Goal: Task Accomplishment & Management: Use online tool/utility

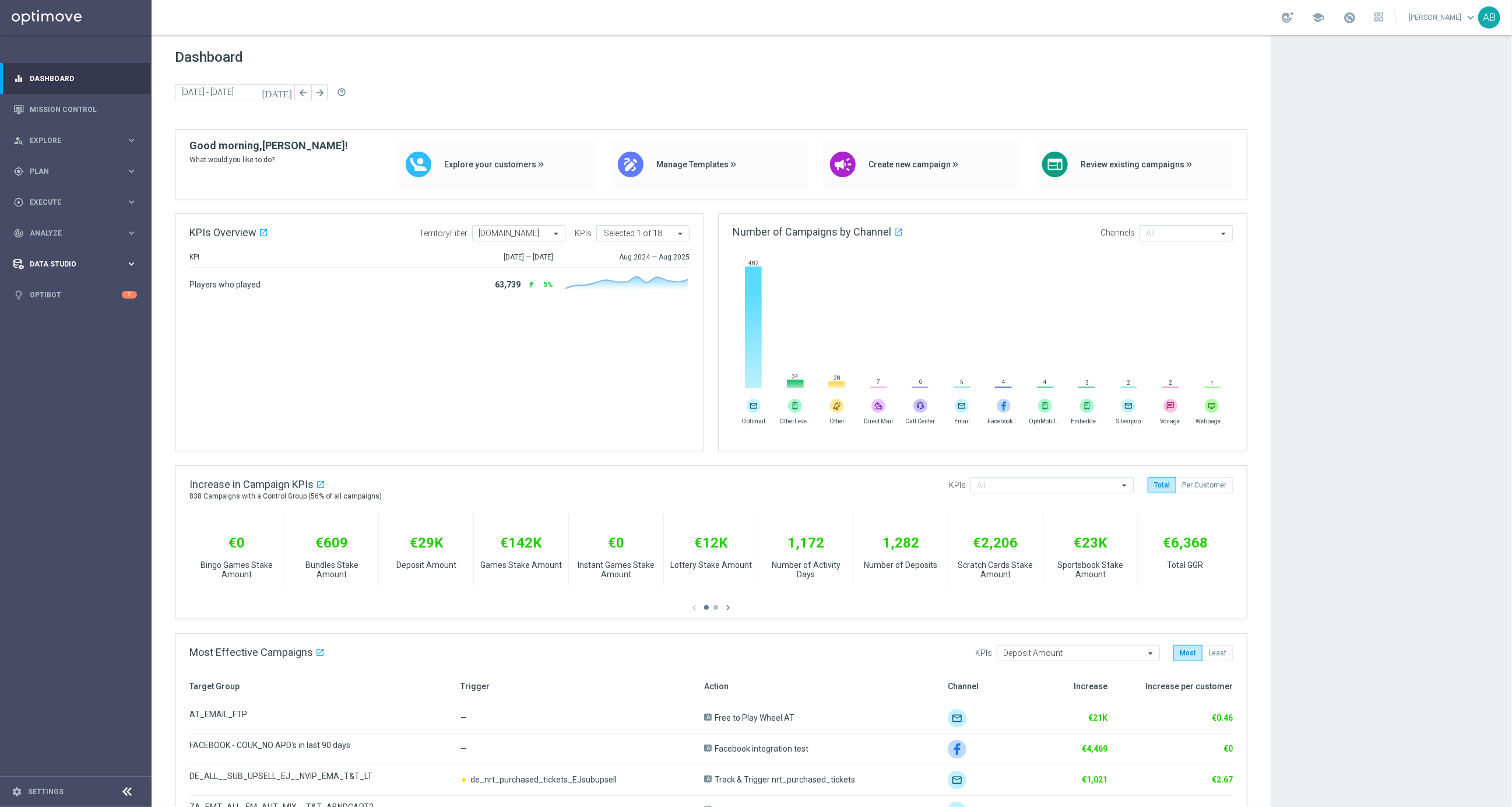
click at [90, 262] on span "Data Studio" at bounding box center [77, 264] width 96 height 7
click at [66, 329] on div "Imported Customers" at bounding box center [90, 323] width 120 height 18
click at [72, 323] on link "Imported Customers" at bounding box center [76, 323] width 91 height 9
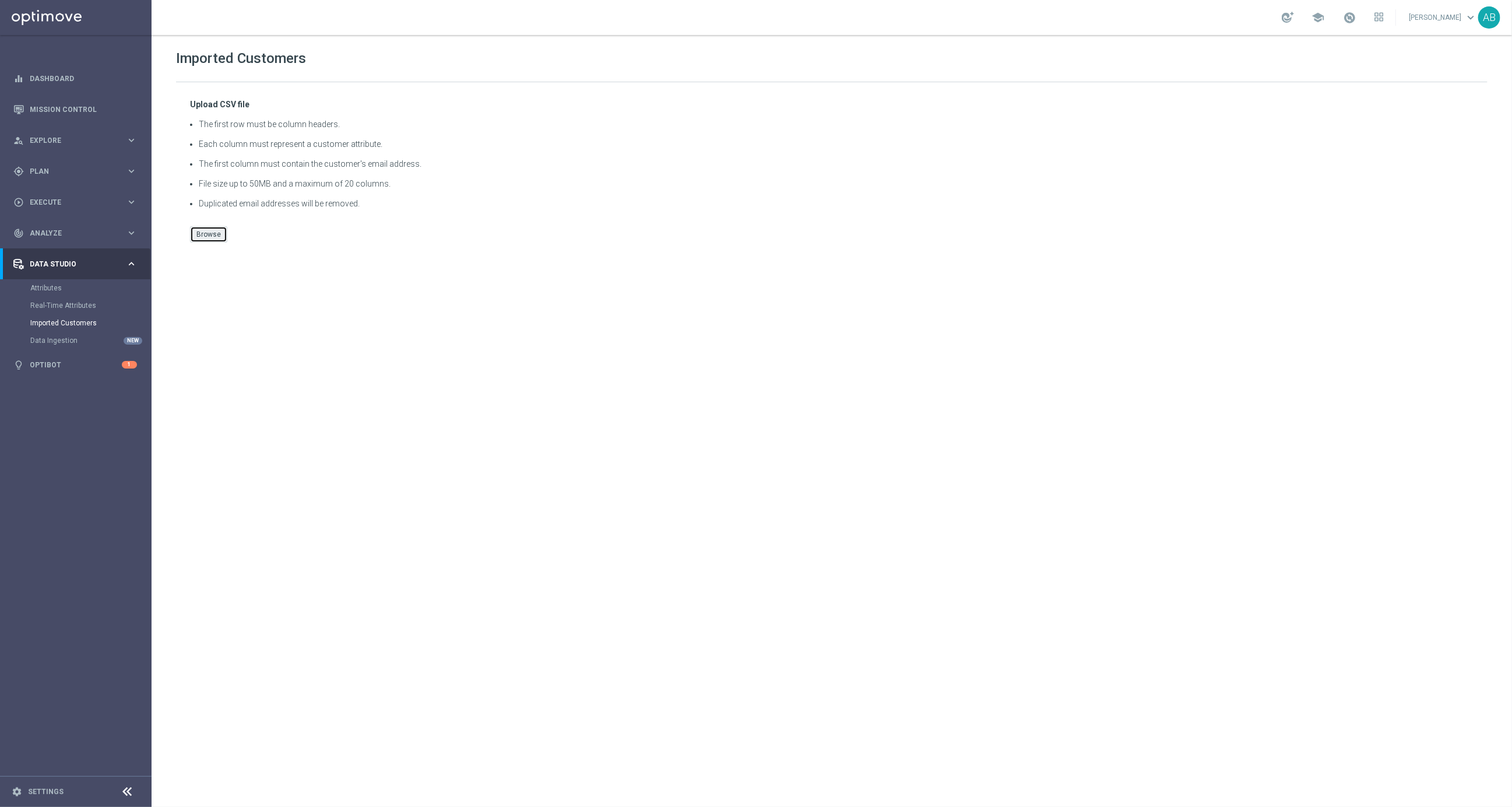
click at [212, 236] on button "Browse" at bounding box center [209, 234] width 37 height 16
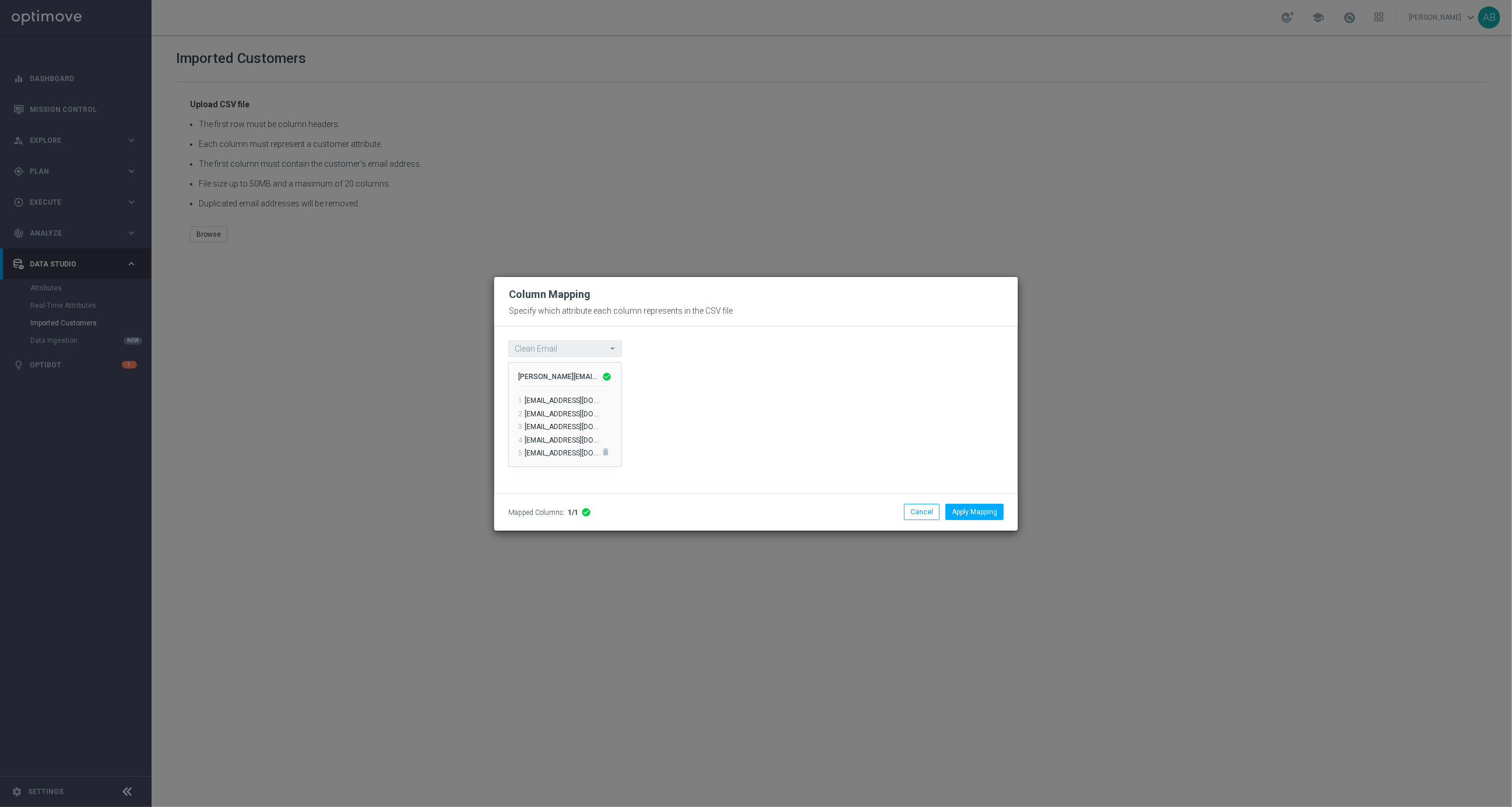
click at [976, 520] on div "Mapped Columns: 1/1 check_circle Apply Mapping Cancel" at bounding box center [756, 512] width 513 height 37
click at [981, 511] on button "Apply Mapping" at bounding box center [975, 511] width 59 height 16
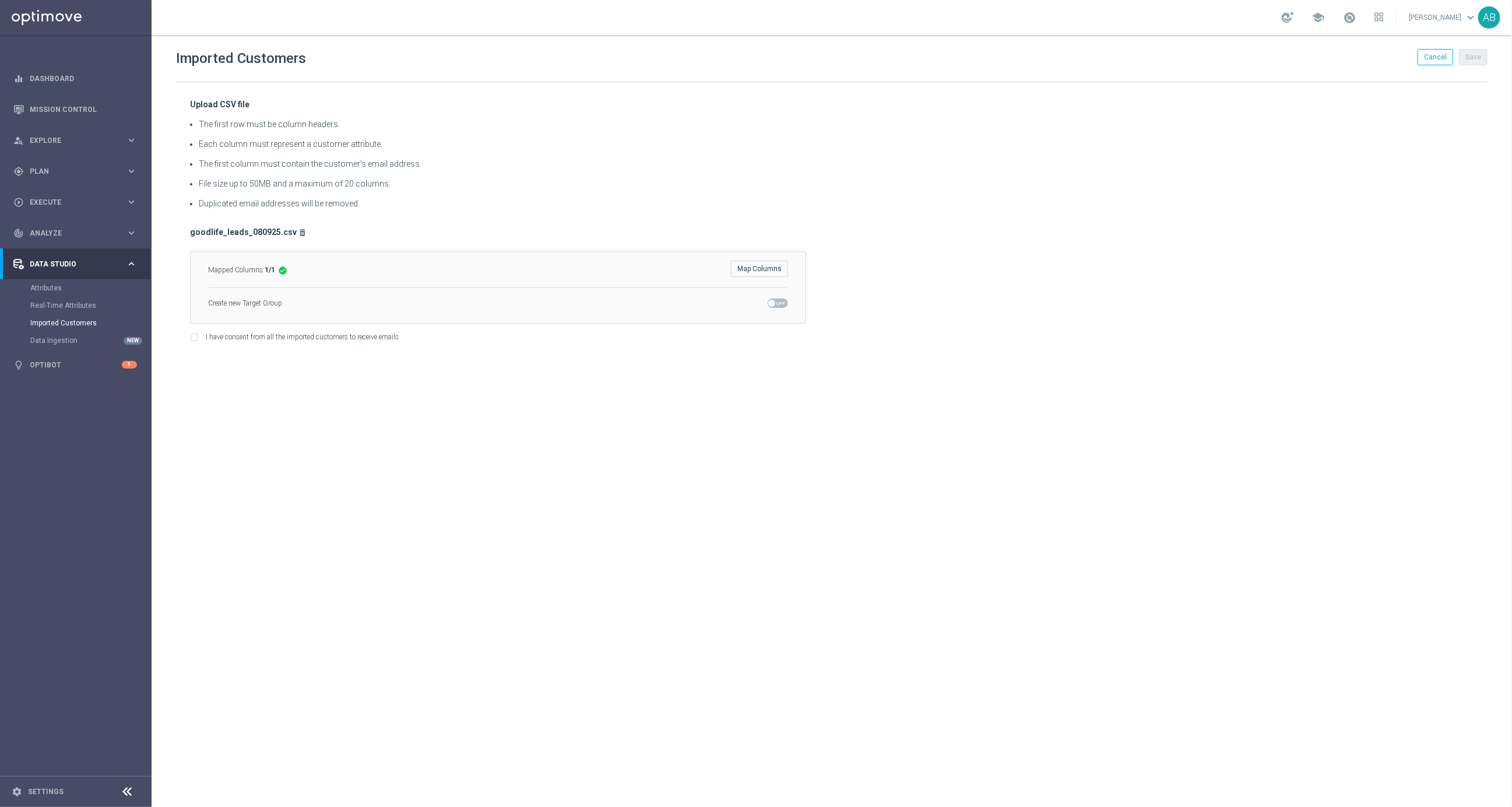
click at [769, 308] on span at bounding box center [778, 303] width 20 height 9
click at [769, 308] on input "checkbox" at bounding box center [778, 303] width 20 height 9
checkbox input "true"
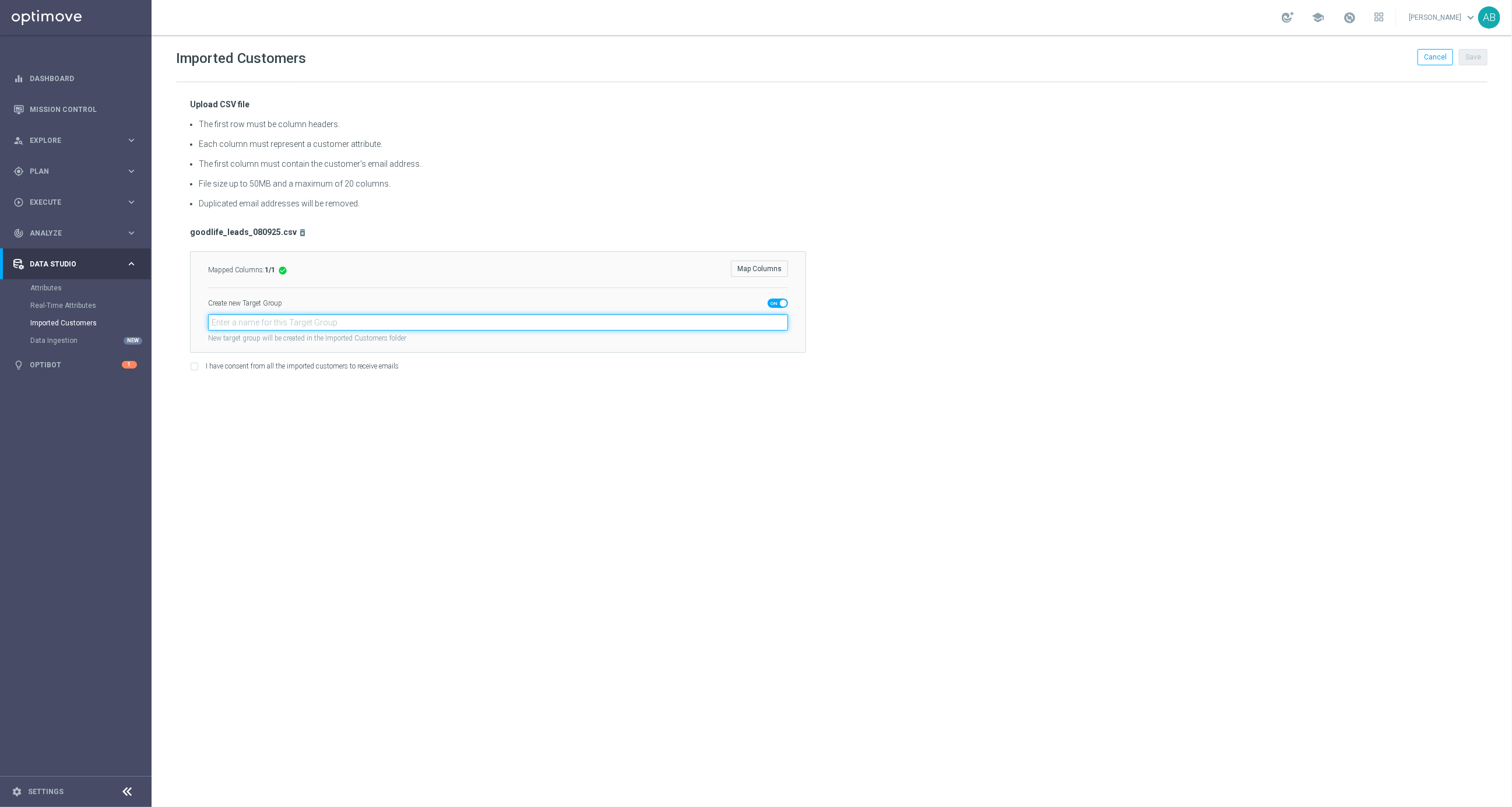
click at [310, 323] on input "text" at bounding box center [497, 322] width 580 height 16
paste input "en_GB_ACQ_GOODLIFE_REBRANDED_NVIP_EMA_TAC_GM_080925"
type input "en_GB_ACQ_GOODLIFE_REBRANDED_NVIP_EMA_TAC_GM_080925"
click at [193, 370] on input "I have consent from all the imported customers to receive emails" at bounding box center [194, 368] width 8 height 8
checkbox input "true"
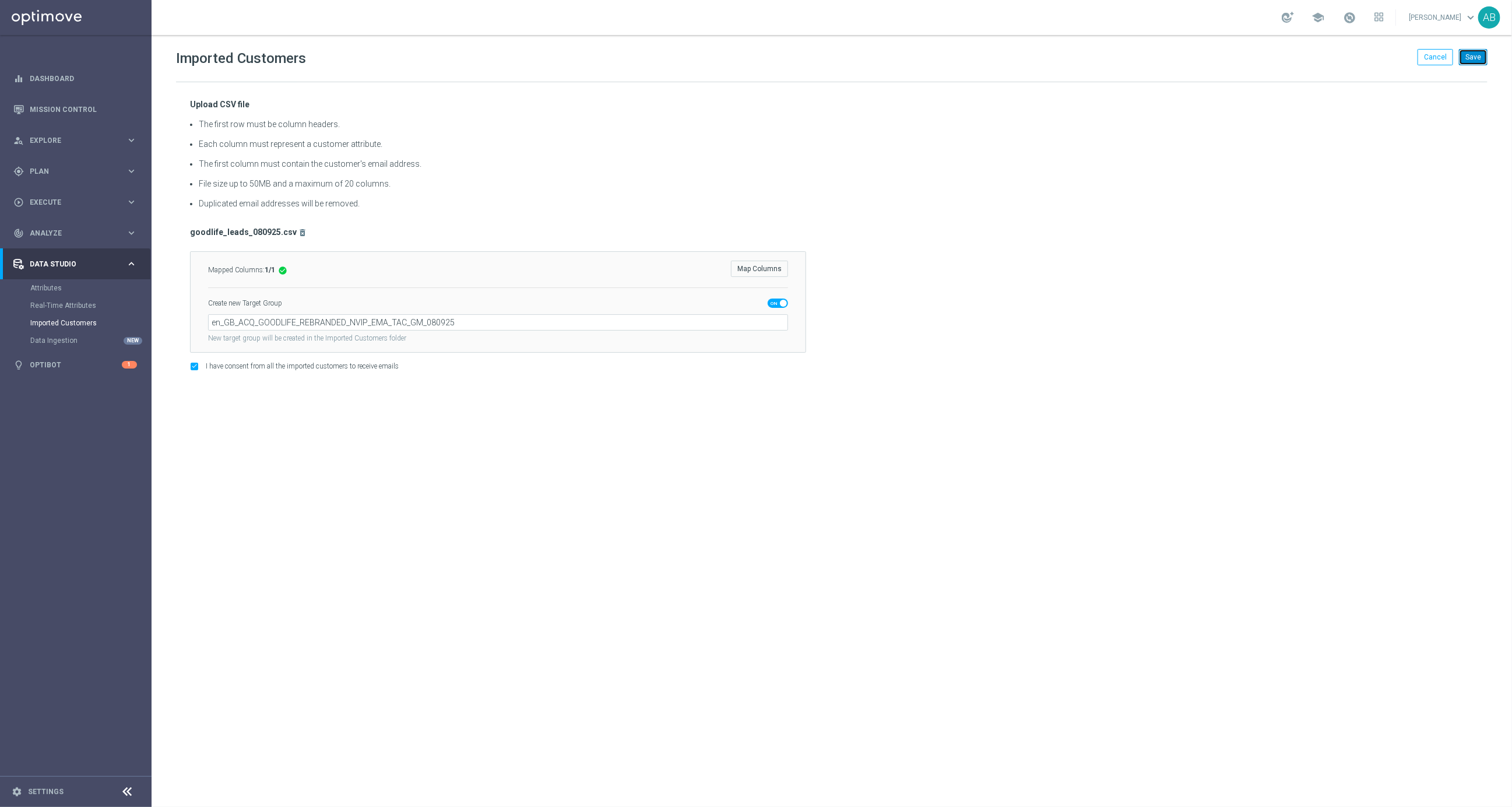
click at [1476, 58] on button "Save" at bounding box center [1474, 57] width 29 height 16
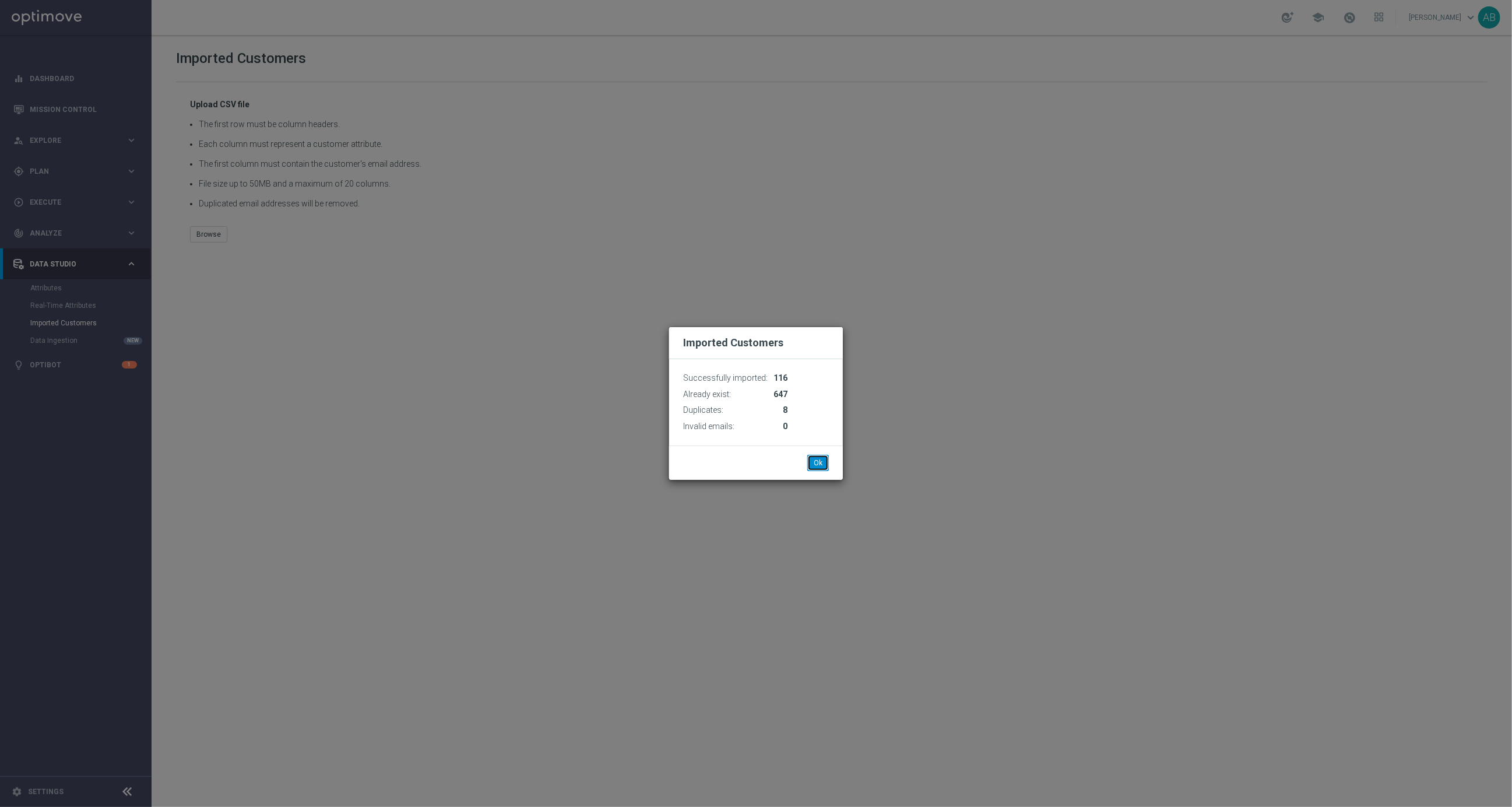
click at [816, 465] on button "Ok" at bounding box center [818, 463] width 21 height 16
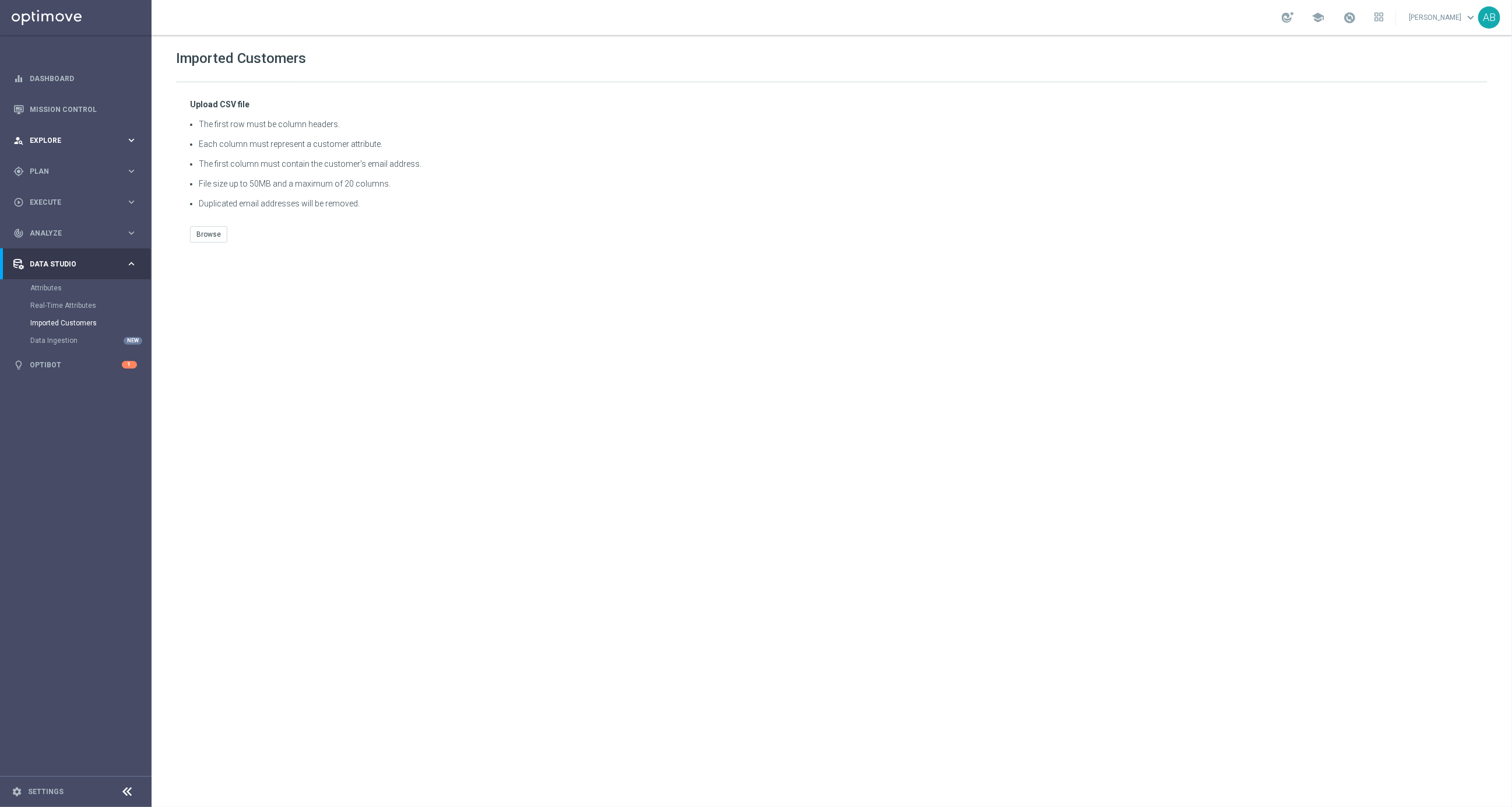
click at [79, 133] on div "person_search Explore keyboard_arrow_right" at bounding box center [75, 140] width 150 height 31
click at [66, 105] on link "Mission Control" at bounding box center [83, 110] width 107 height 31
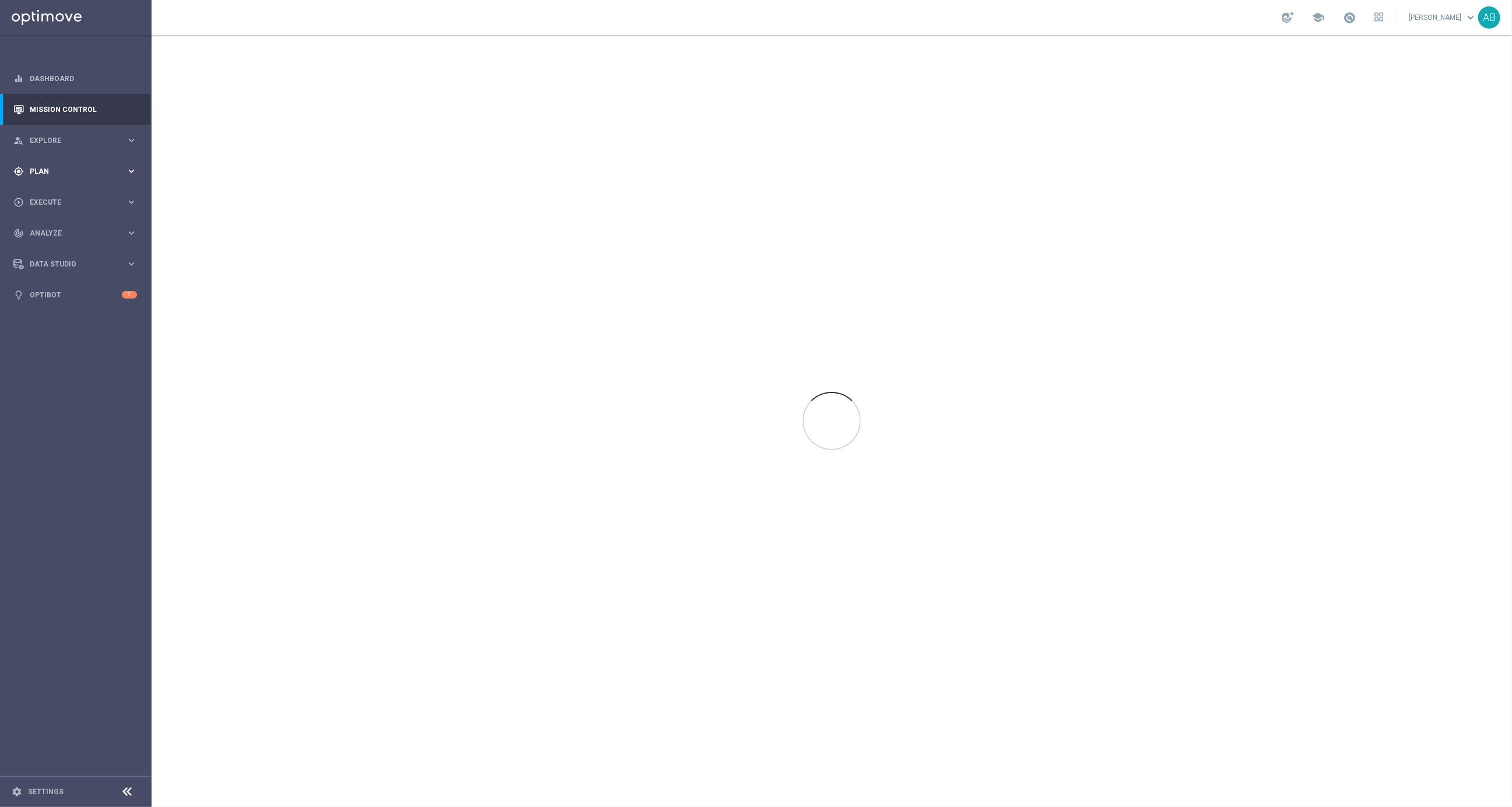
click at [49, 170] on span "Plan" at bounding box center [77, 172] width 96 height 7
click at [47, 137] on span "Explore" at bounding box center [77, 140] width 96 height 7
click at [53, 112] on link "Mission Control" at bounding box center [83, 110] width 107 height 31
click at [50, 197] on div "play_circle_outline Execute" at bounding box center [70, 202] width 113 height 10
click at [55, 229] on link "Campaign Builder" at bounding box center [76, 226] width 91 height 9
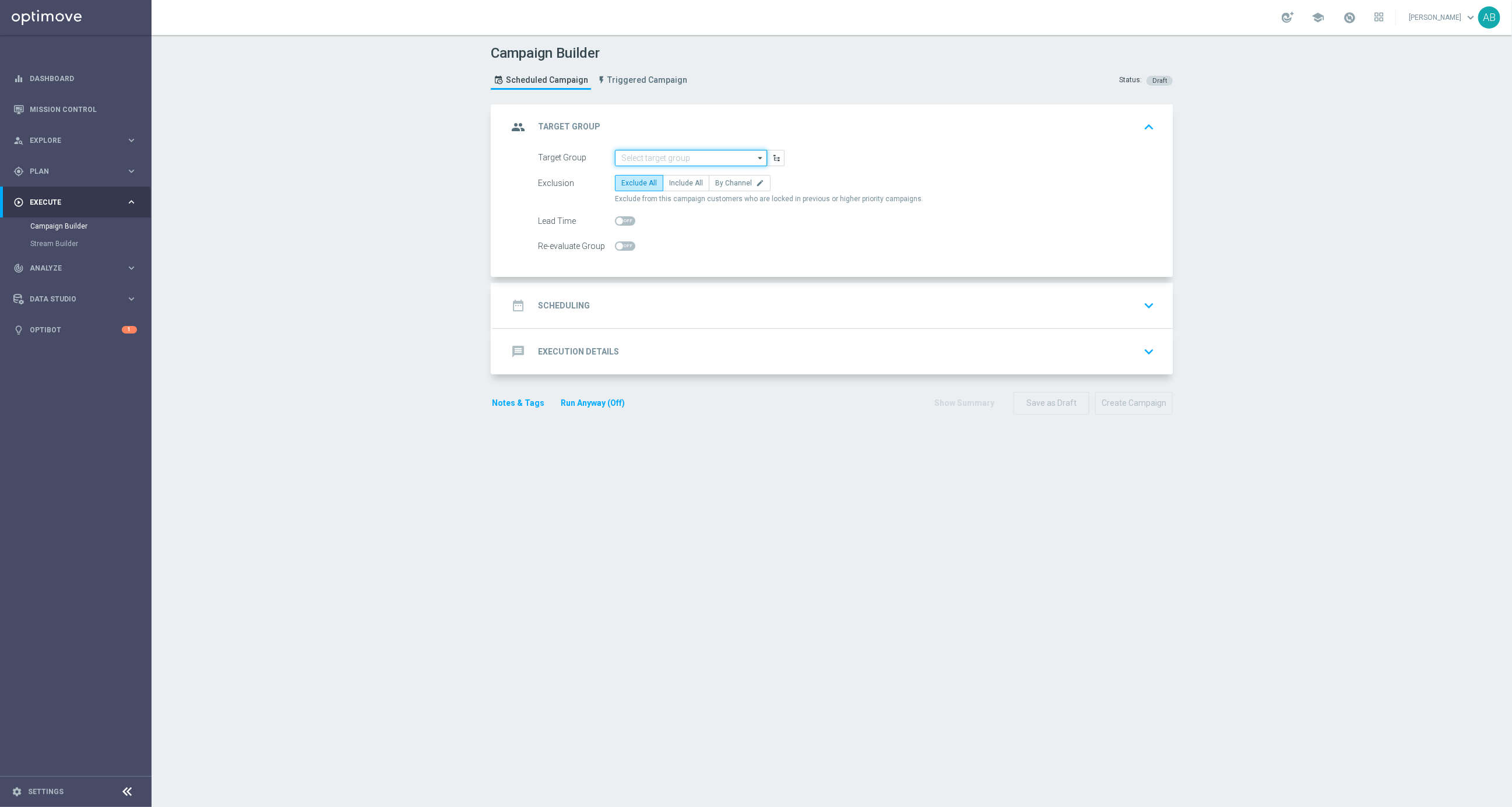
click at [689, 150] on input at bounding box center [690, 157] width 152 height 16
paste input "en_GB_ACQ_GOODLIFE_REBRANDED_NVIP_EMA_TAC_GM_080925"
click at [691, 183] on div "en_GB_ACQ_GOODLIFE_REBRANDED_NVIP_EMA_TAC_GM_080925" at bounding box center [691, 180] width 140 height 21
type input "en_GB_ACQ_GOODLIFE_REBRANDED_NVIP_EMA_TAC_GM_080925"
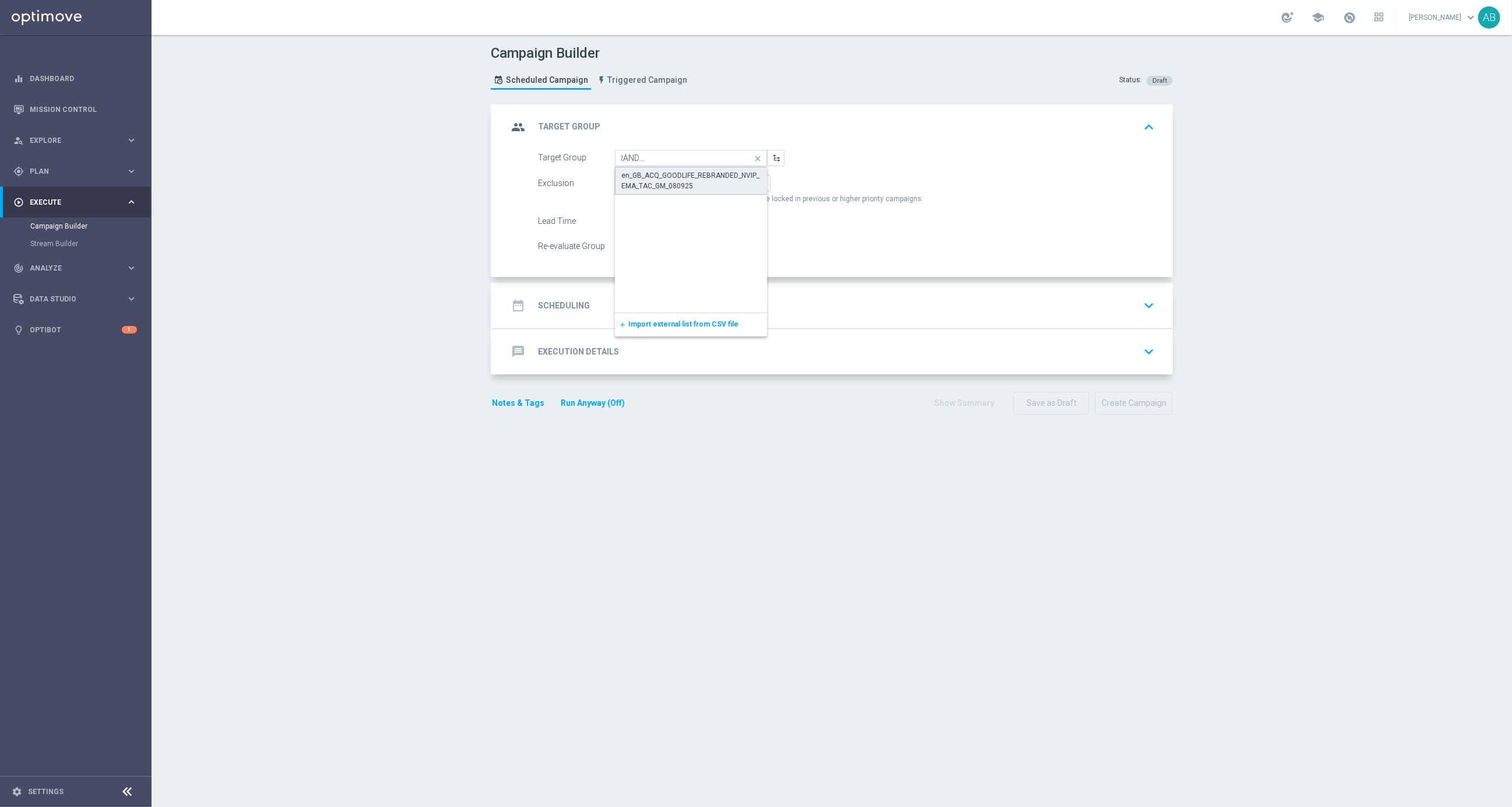
scroll to position [0, 0]
click at [684, 184] on span "Include All" at bounding box center [686, 183] width 34 height 8
click at [677, 184] on input "Include All" at bounding box center [672, 185] width 8 height 8
radio input "true"
click at [565, 303] on h2 "Scheduling" at bounding box center [564, 306] width 52 height 11
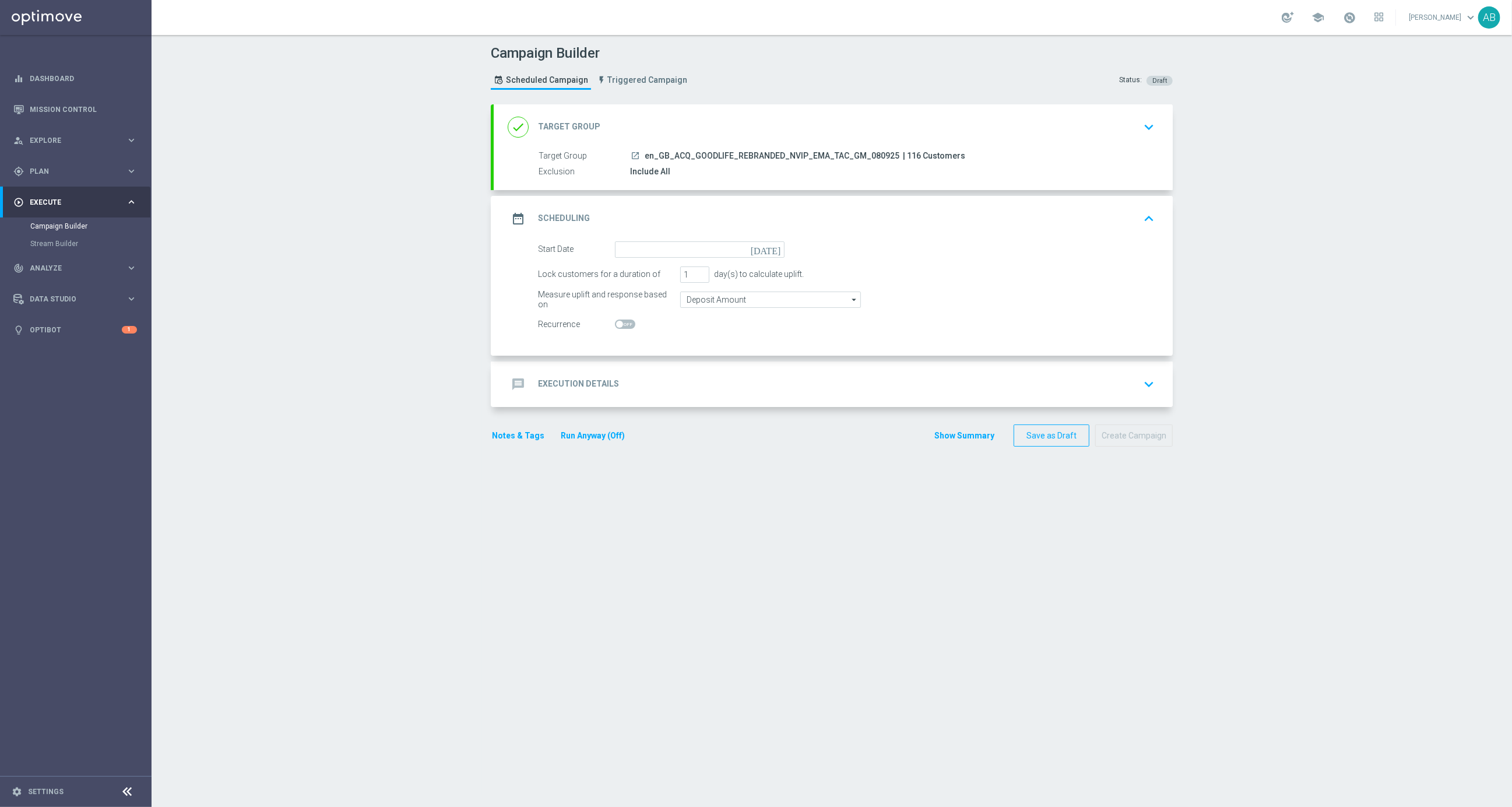
click at [774, 248] on icon "[DATE]" at bounding box center [767, 247] width 35 height 13
click at [659, 336] on span "9" at bounding box center [662, 334] width 19 height 19
type input "[DATE]"
click at [585, 381] on h2 "Execution Details" at bounding box center [578, 384] width 81 height 11
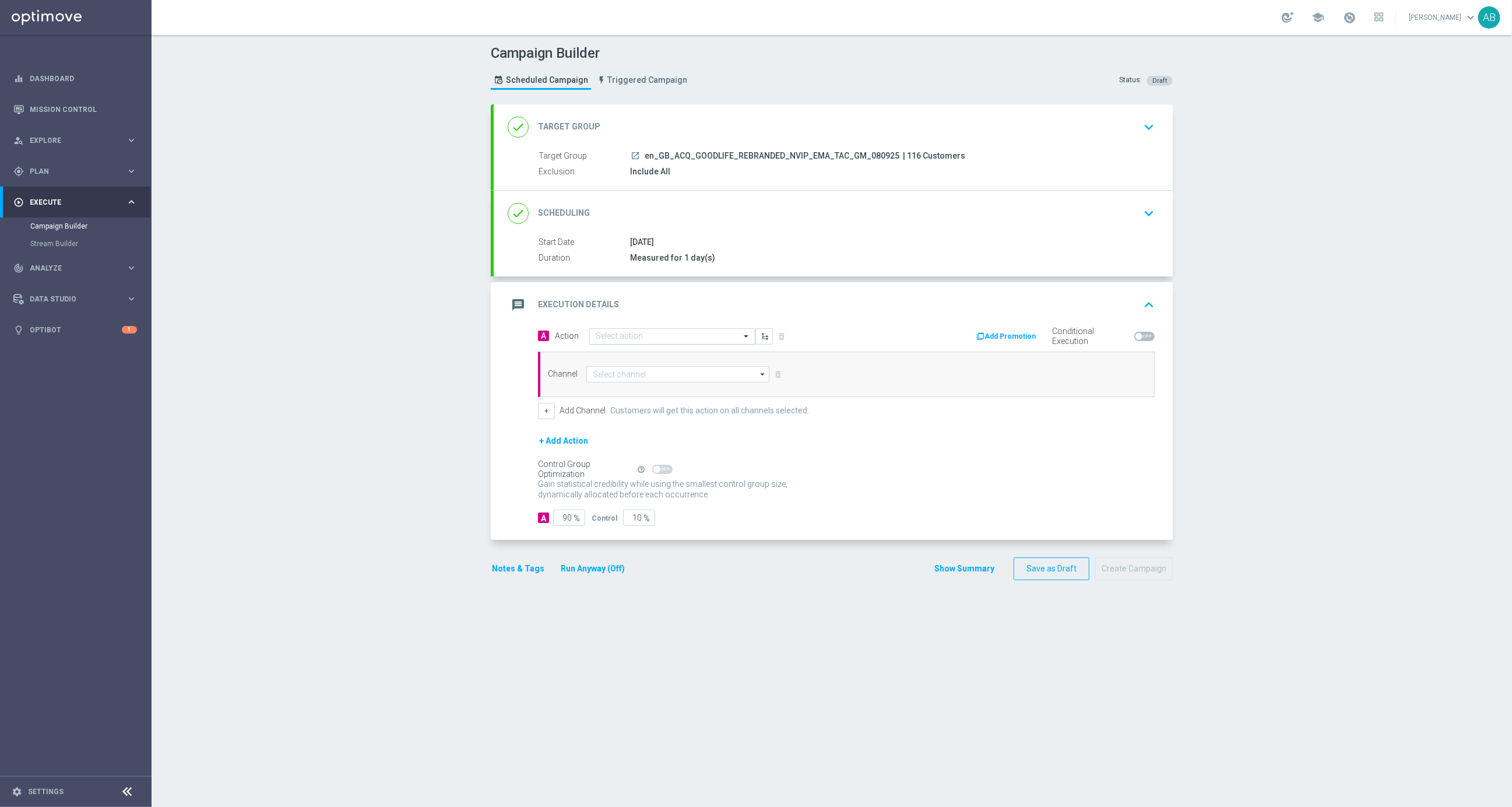
click at [650, 342] on div "Select action" at bounding box center [672, 336] width 166 height 16
paste input "en_GB_ACQ_GOODLIFE_REBRANDED_NVIP_EMA_TAC_GM"
type input "en_GB_ACQ_GOODLIFE_REBRANDED_NVIP_EMA_TAC_GM"
click at [644, 353] on label "en_GB_ACQ_GOODLIFE_REBRANDED_NVIP_EMA_TAC_GM" at bounding box center [689, 357] width 185 height 10
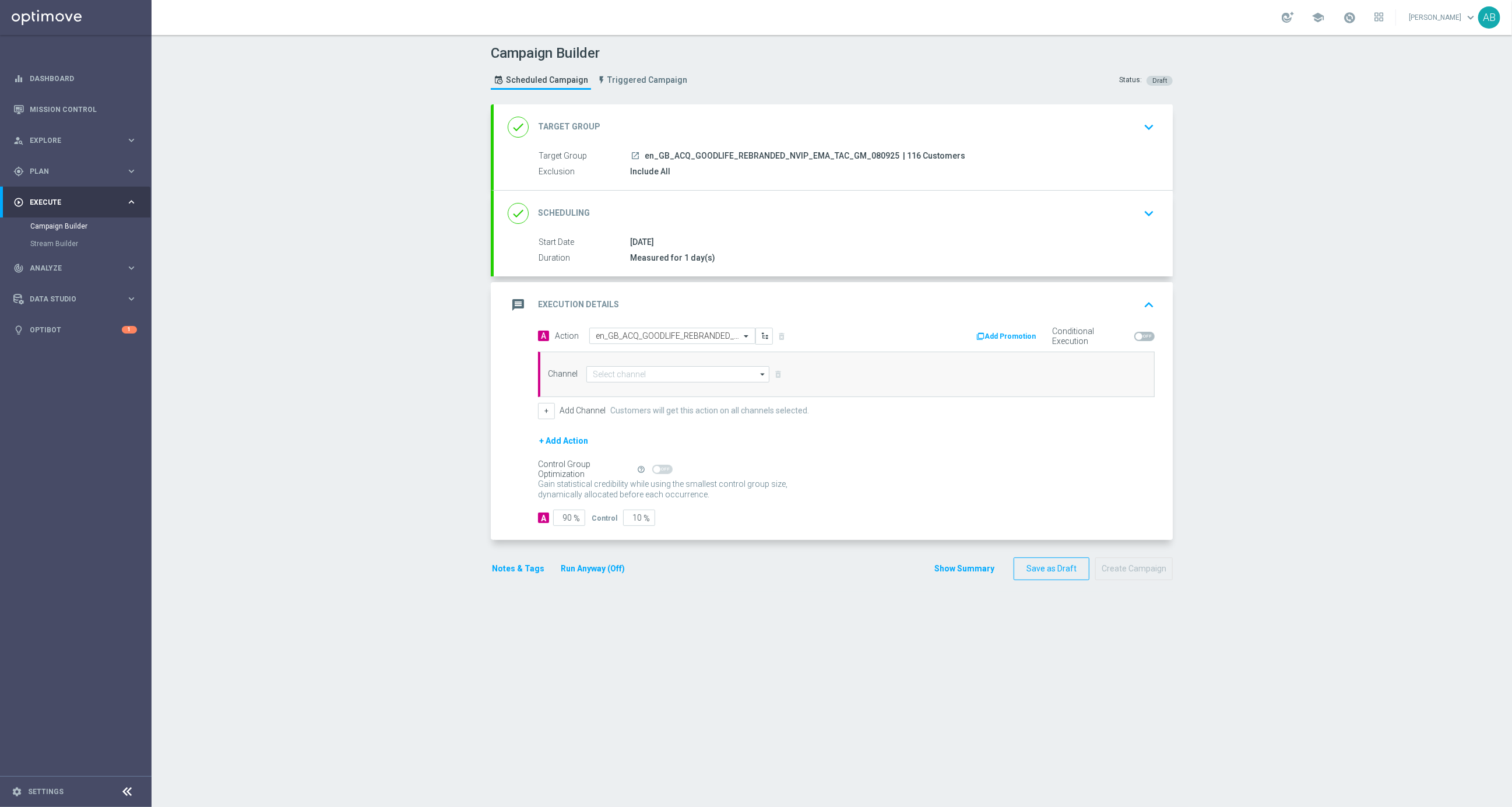
scroll to position [0, 0]
click at [623, 375] on input at bounding box center [678, 374] width 183 height 16
click at [633, 427] on div "Optimail" at bounding box center [673, 426] width 174 height 16
type input "Optimail"
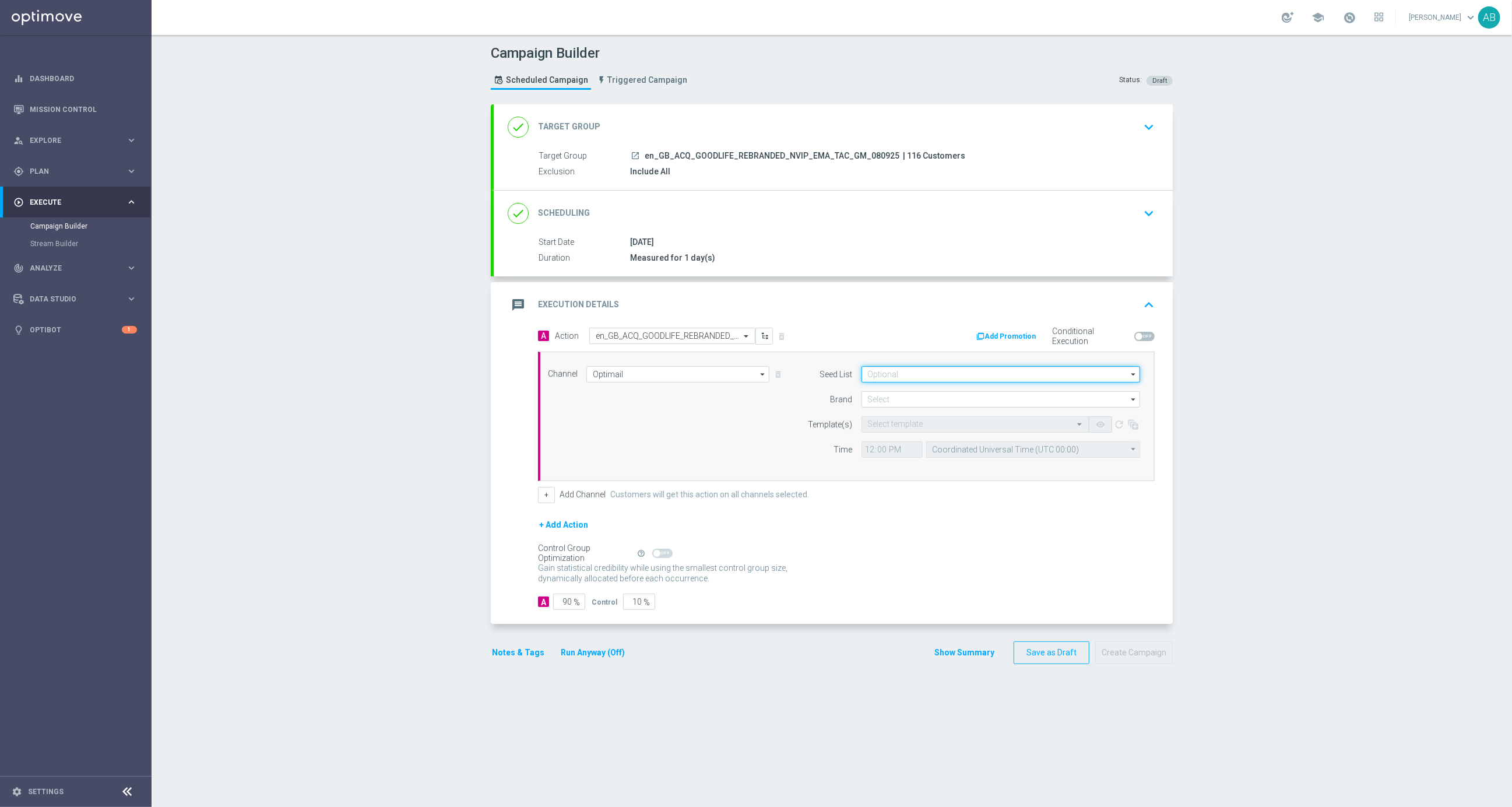
click at [970, 371] on input at bounding box center [1001, 374] width 278 height 16
click at [908, 409] on div "Mandatory seed list" at bounding box center [911, 409] width 65 height 10
click at [781, 434] on div "Channel Optimail Optimail arrow_drop_down Show Selected 1 of 26 Silverpop" at bounding box center [844, 416] width 610 height 100
type input "Mandatory seed list"
click at [897, 395] on input at bounding box center [1001, 399] width 278 height 16
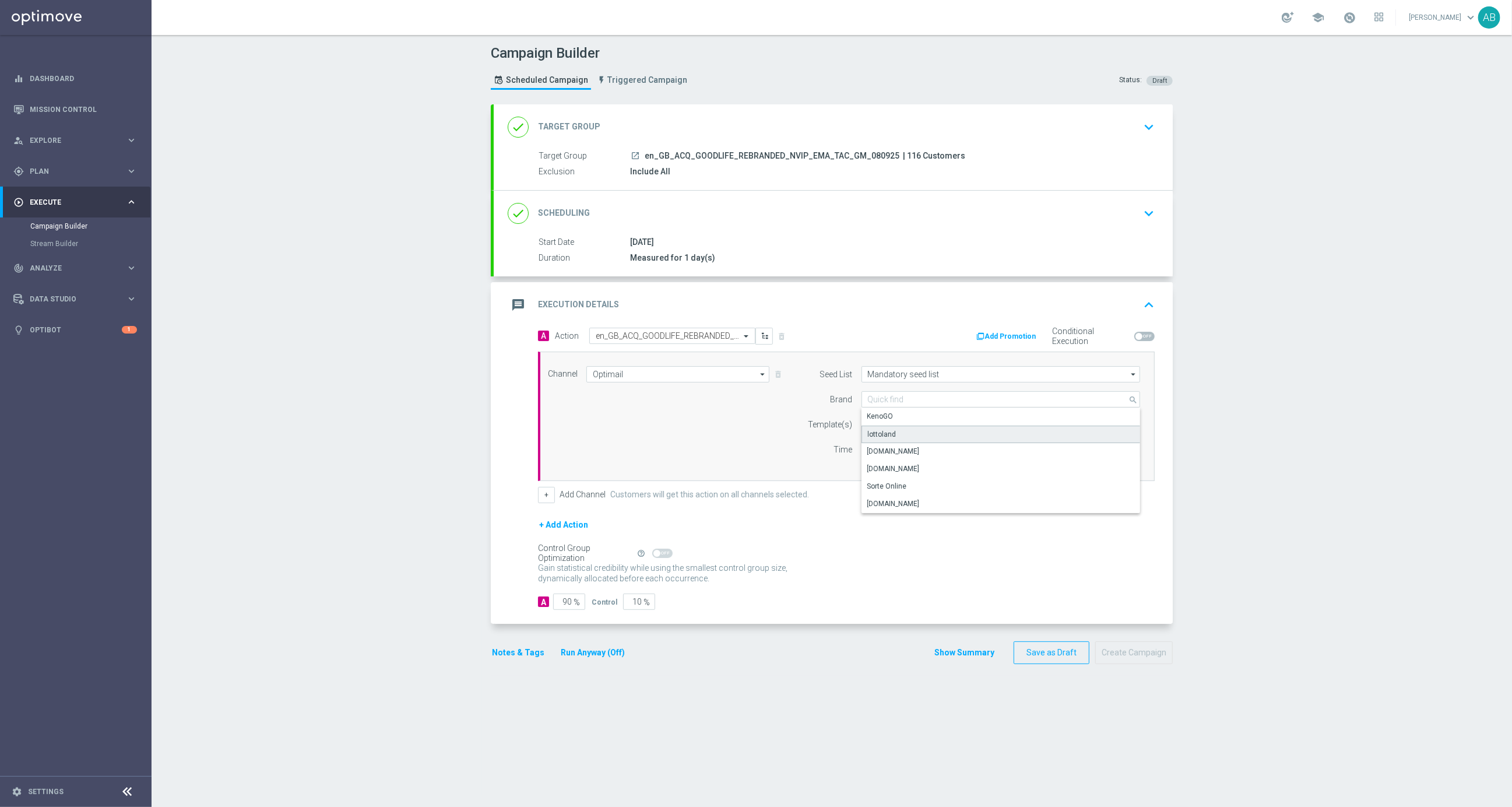
click at [883, 429] on div "lottoland" at bounding box center [882, 434] width 29 height 10
type input "lottoland"
click at [892, 421] on input "text" at bounding box center [963, 425] width 191 height 10
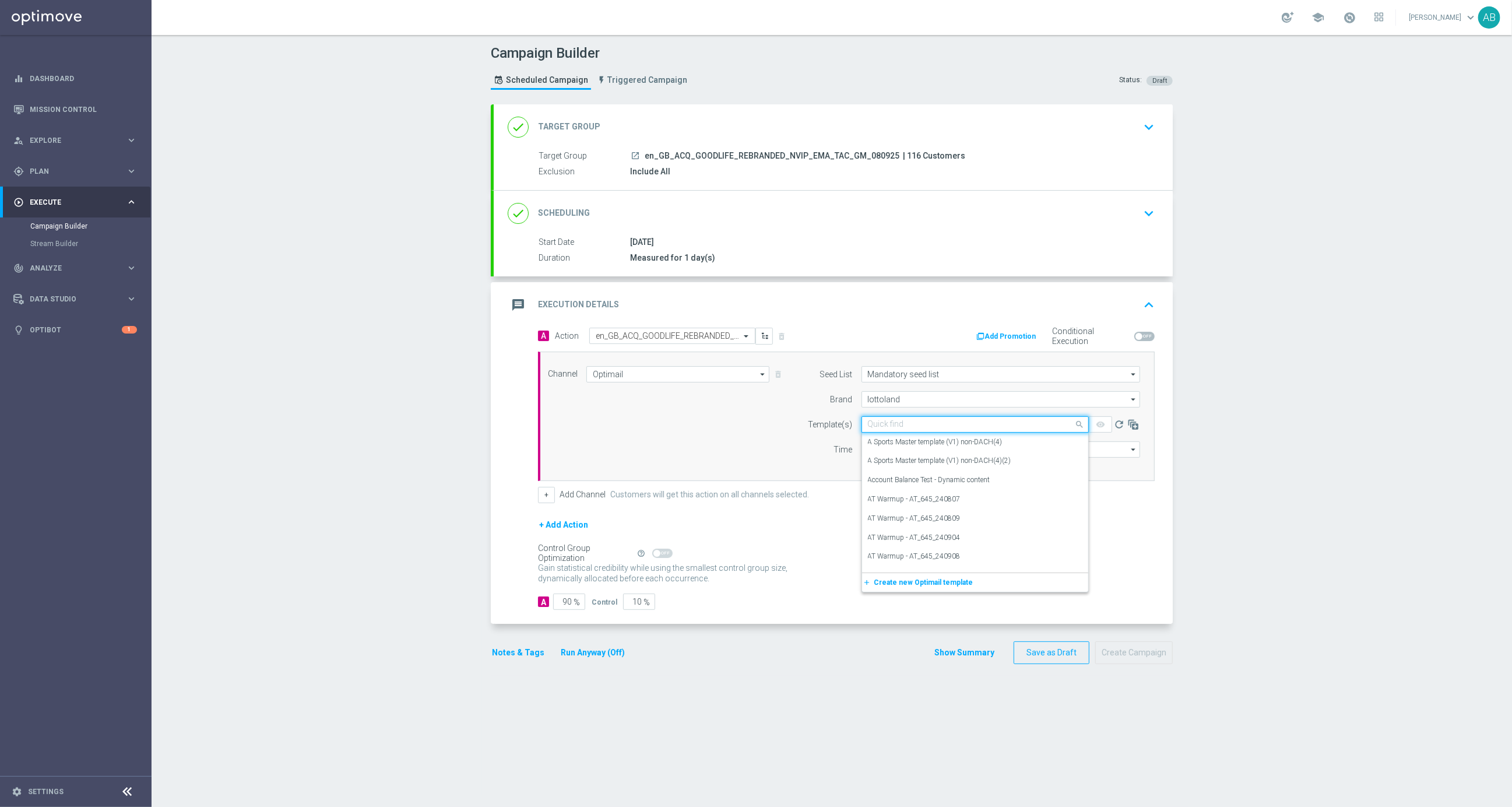
paste input "en_GB_ACQ_GOODLIFE_REBRANDED_NVIP_EMA_TAC_GM"
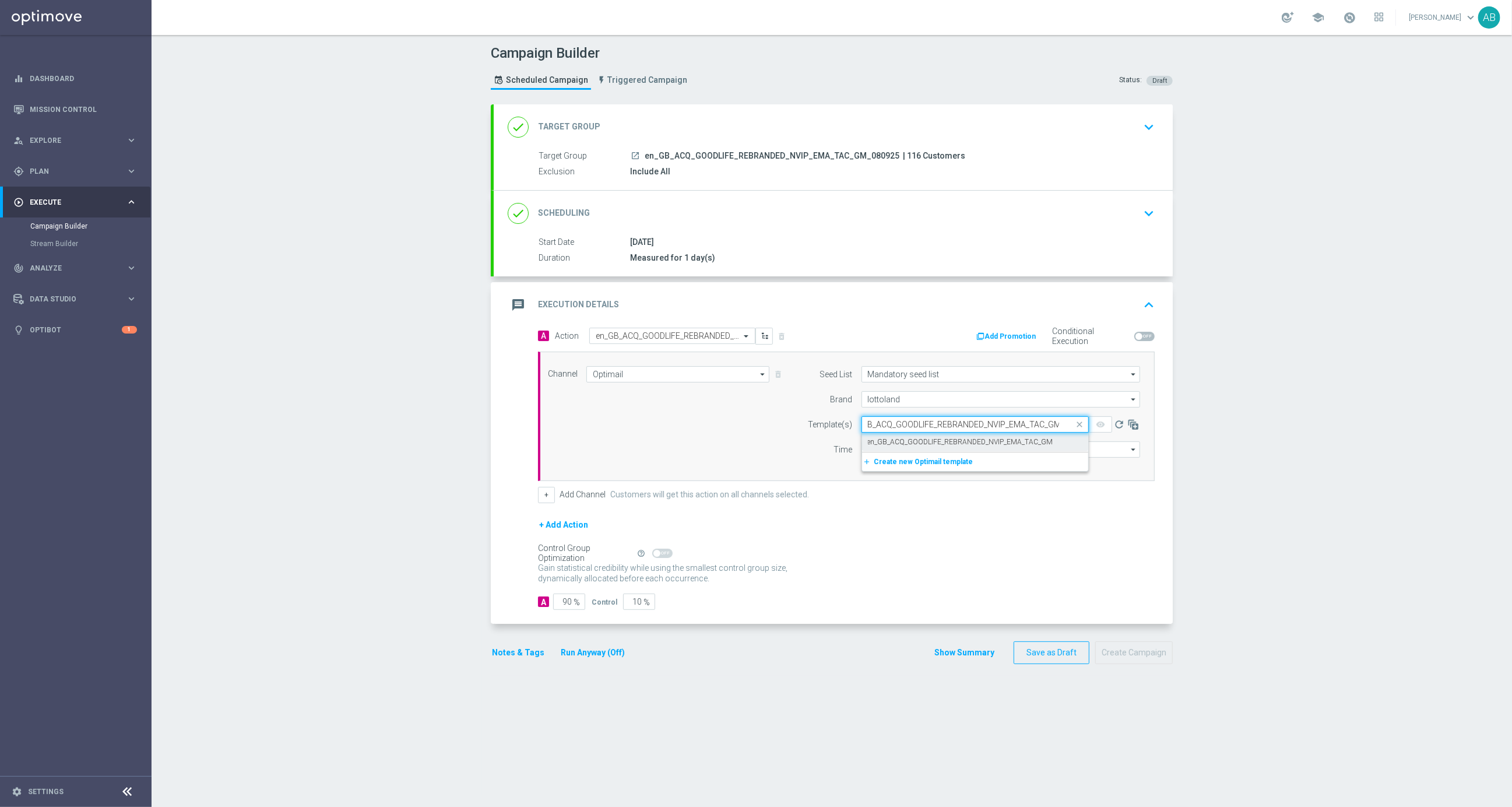
click at [903, 444] on label "en_GB_ACQ_GOODLIFE_REBRANDED_NVIP_EMA_TAC_GM" at bounding box center [960, 443] width 185 height 10
type input "en_GB_ACQ_GOODLIFE_REBRANDED_NVIP_EMA_TAC_GM"
click at [871, 449] on input "12:00" at bounding box center [892, 449] width 61 height 16
type input "10:00"
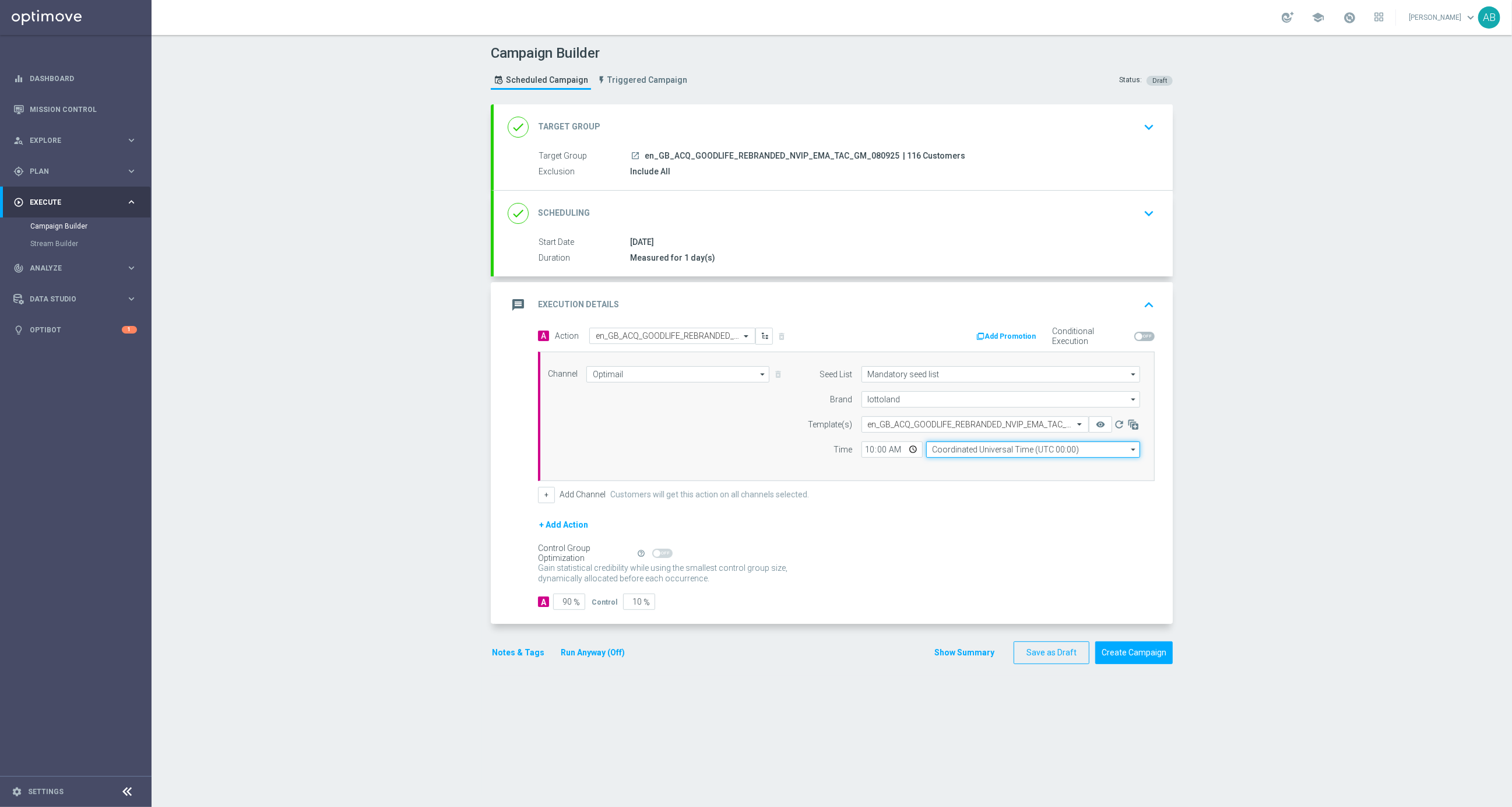
click at [977, 454] on input "Coordinated Universal Time (UTC 00:00)" at bounding box center [1033, 449] width 214 height 16
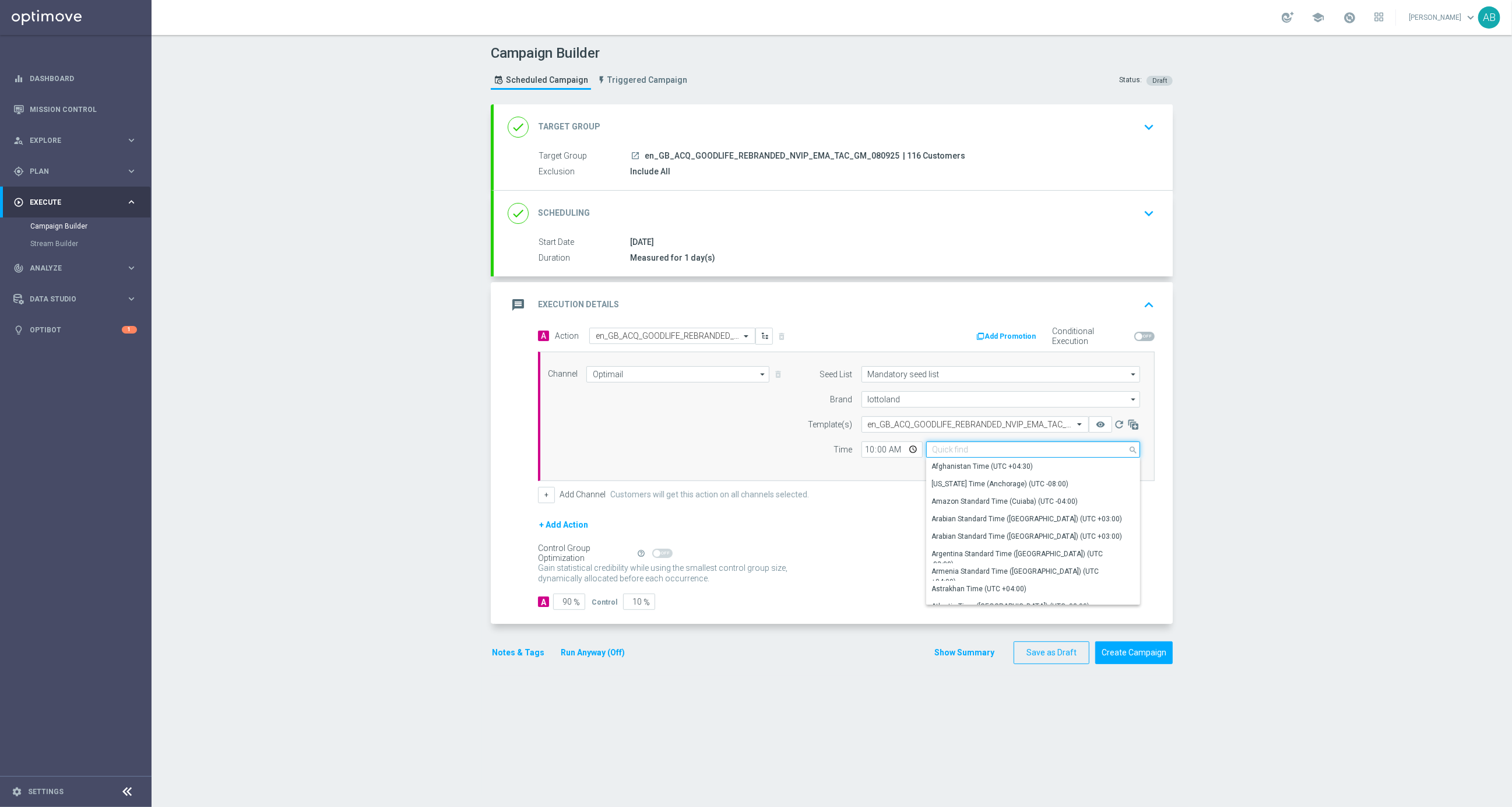
type input "u"
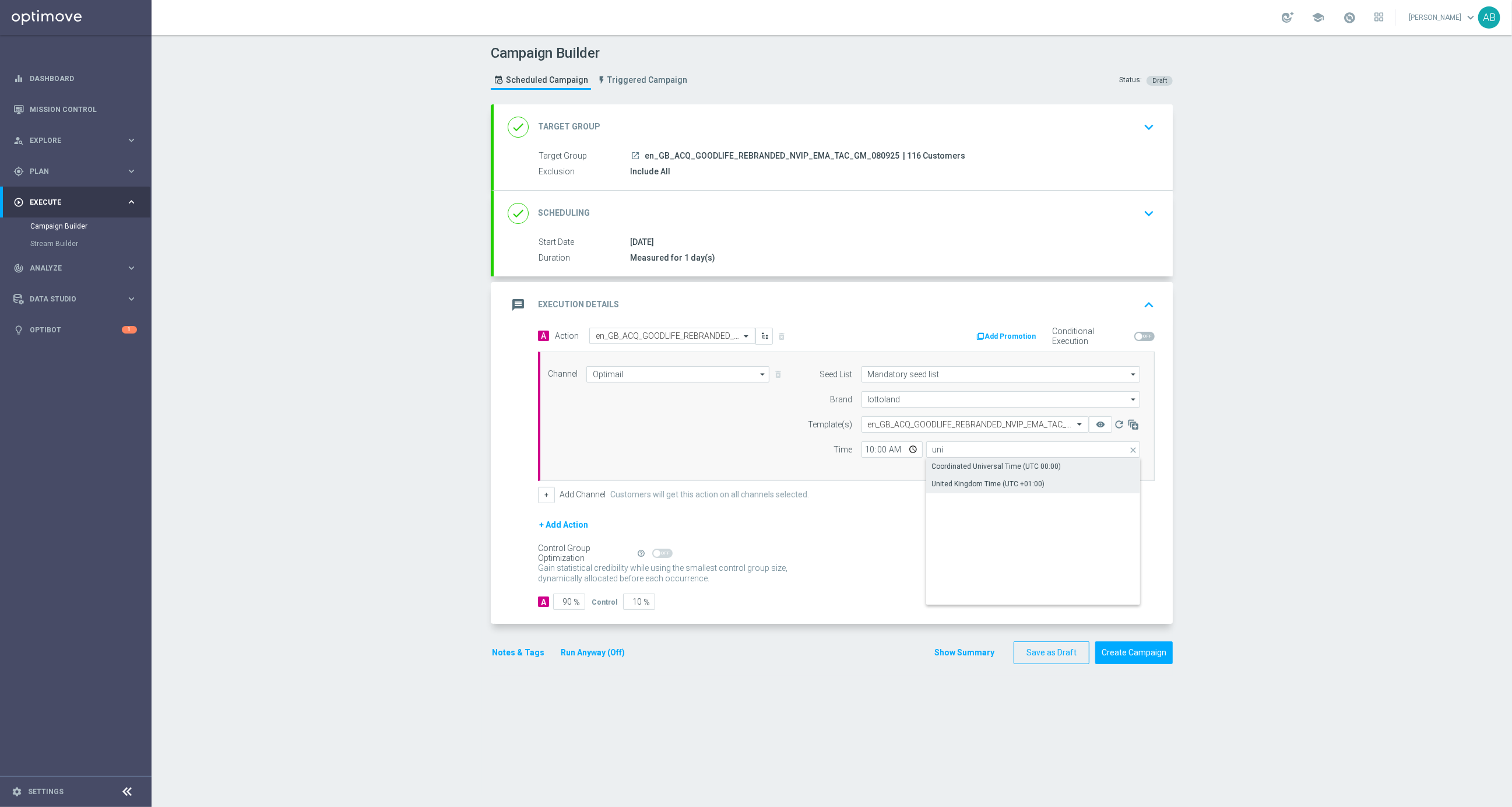
click at [999, 483] on div "United Kingdom Time (UTC +01:00)" at bounding box center [988, 484] width 113 height 10
type input "United Kingdom Time (UTC +01:00)"
click at [984, 506] on form "A Action Select action en_GB_ACQ_GOODLIFE_REBRANDED_NVIP_EMA_TAC_GM delete_fore…" at bounding box center [846, 469] width 616 height 283
drag, startPoint x: 562, startPoint y: 602, endPoint x: 599, endPoint y: 609, distance: 37.7
click at [574, 602] on div "90 %" at bounding box center [568, 601] width 29 height 16
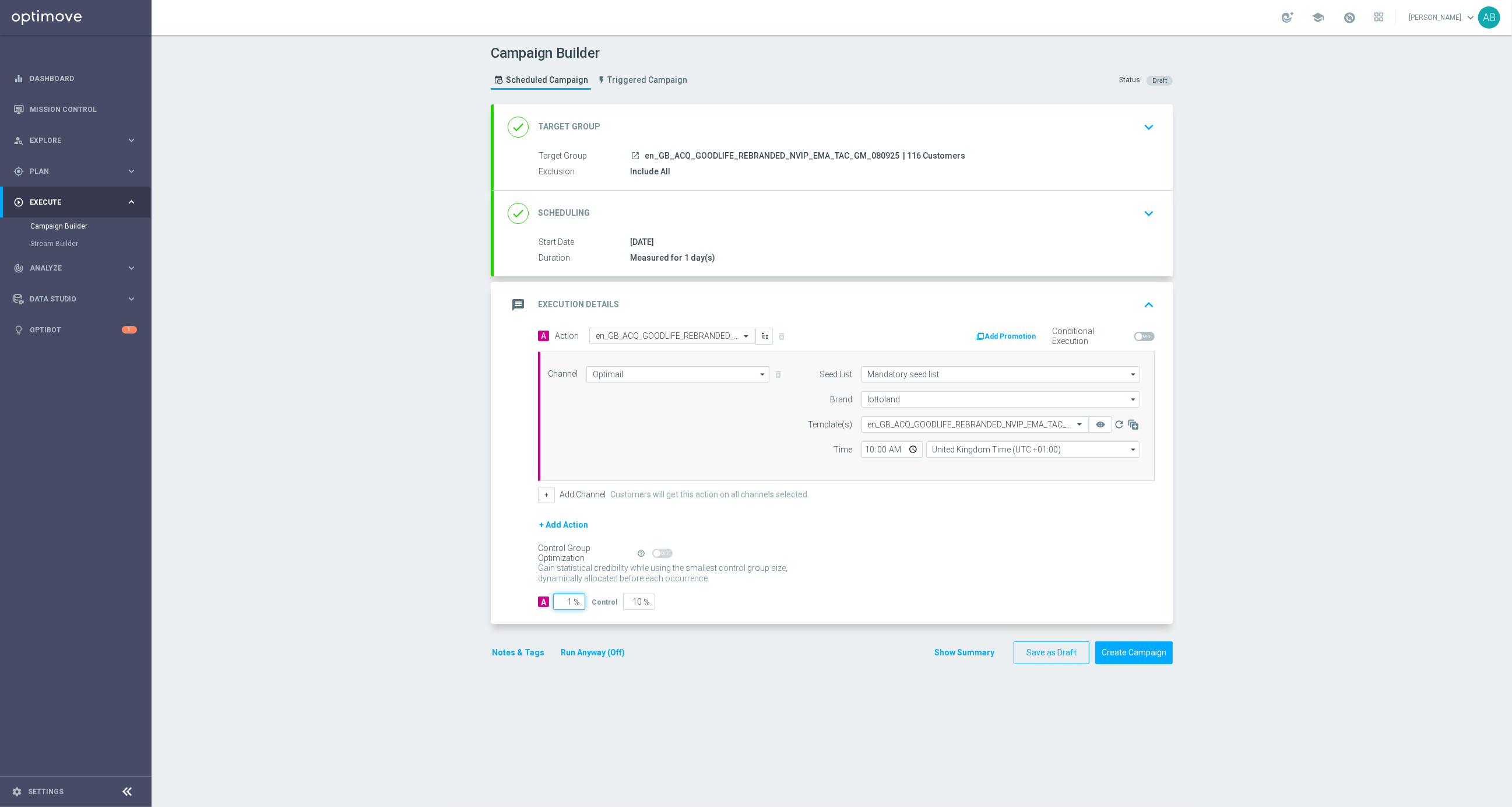
type input "10"
type input "90"
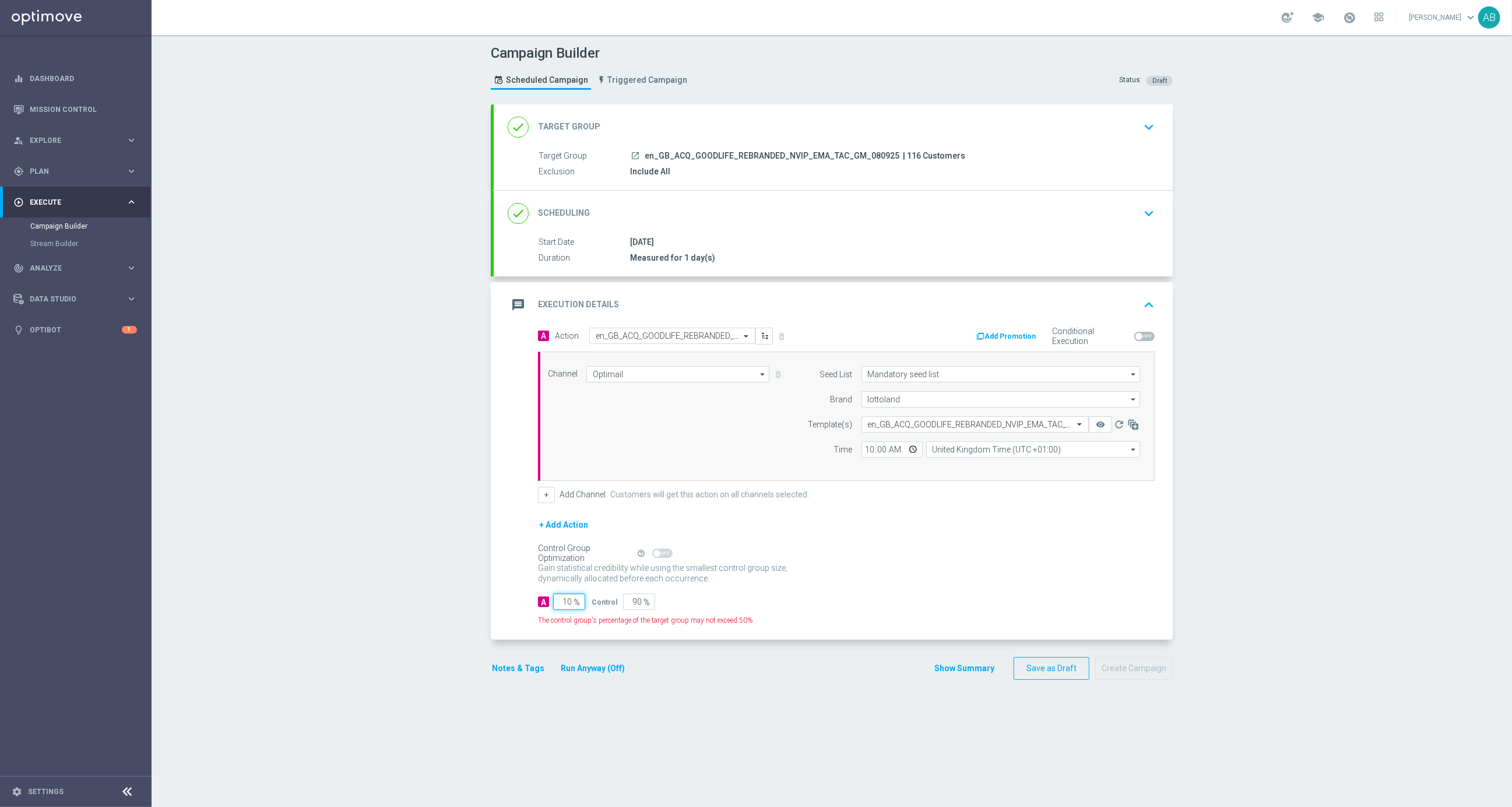
type input "100"
type input "0"
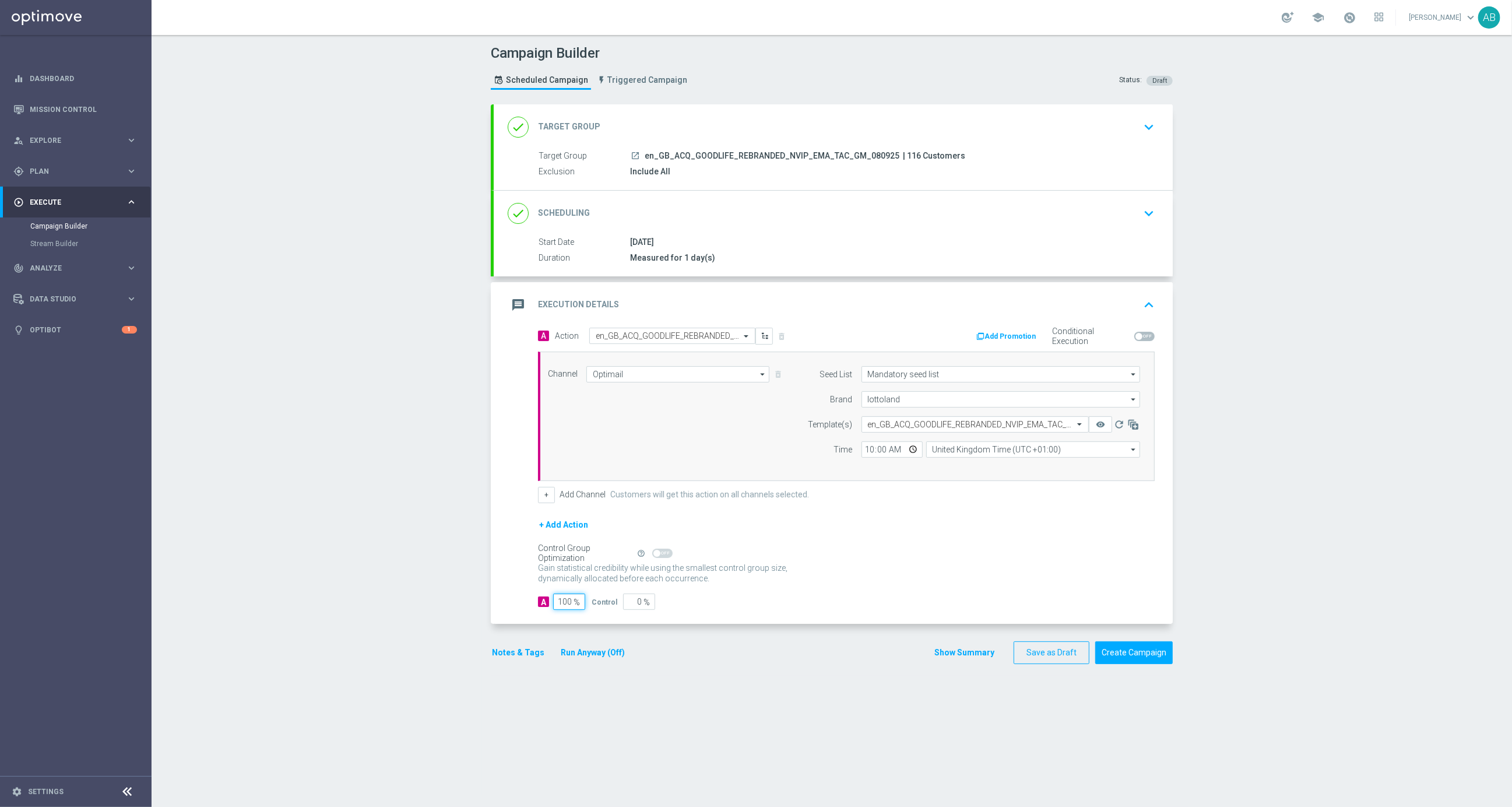
type input "100"
click at [852, 594] on div "A 100 % Control 0 %" at bounding box center [846, 601] width 616 height 16
click at [969, 656] on button "Show Summary" at bounding box center [964, 653] width 61 height 14
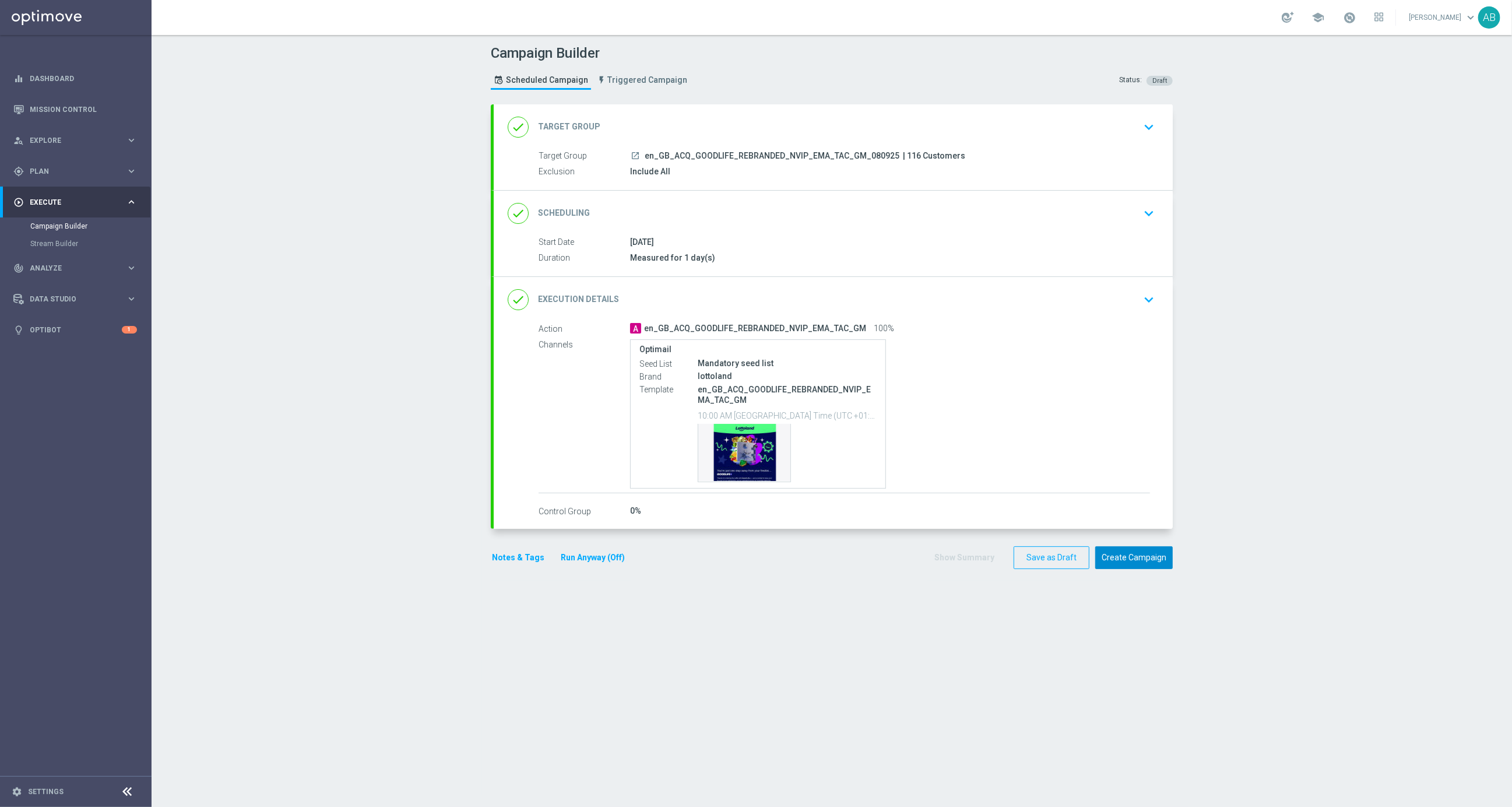
click at [1132, 559] on button "Create Campaign" at bounding box center [1133, 557] width 77 height 23
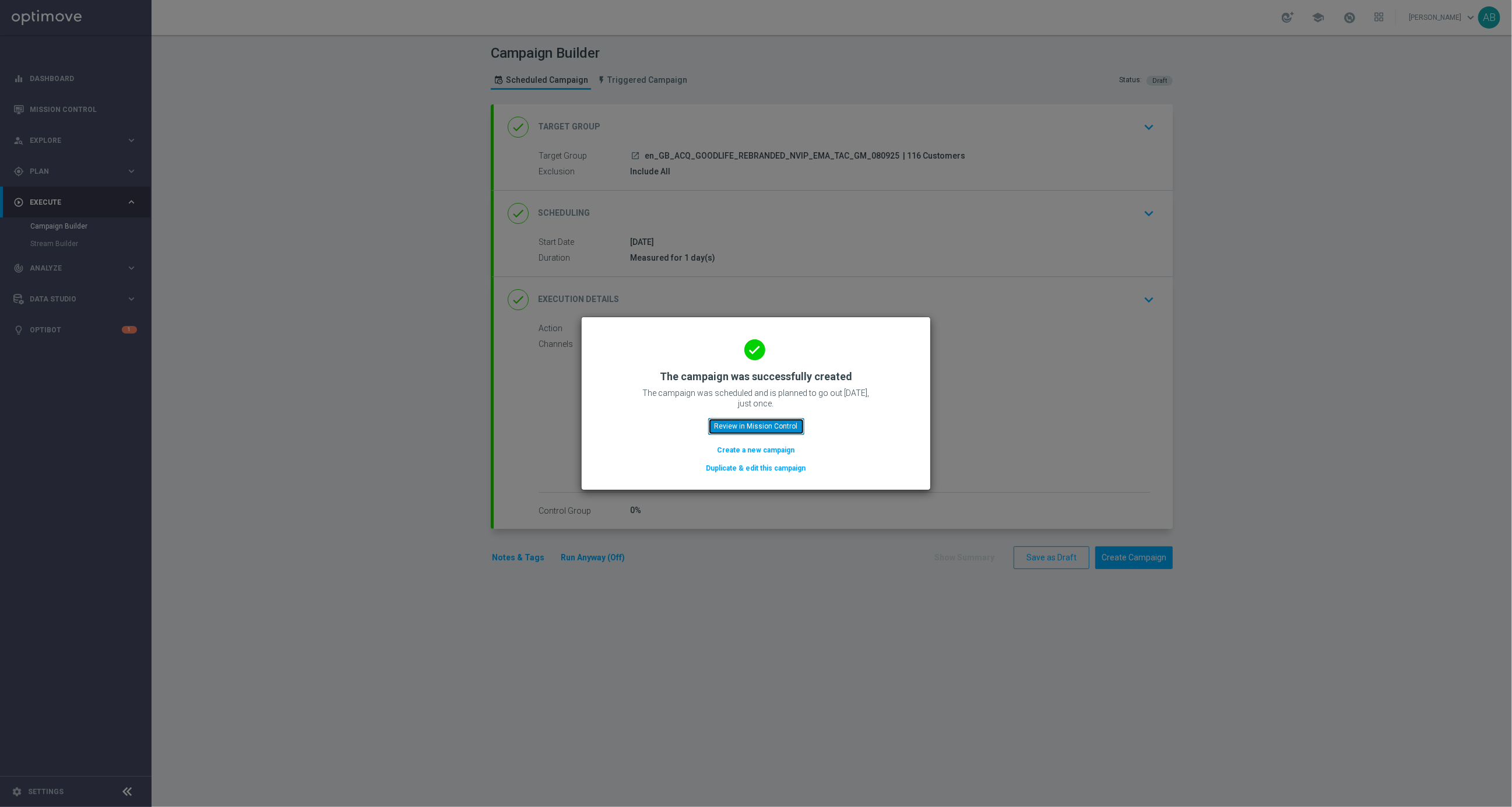
click at [758, 429] on button "Review in Mission Control" at bounding box center [756, 426] width 96 height 16
